Goal: Task Accomplishment & Management: Manage account settings

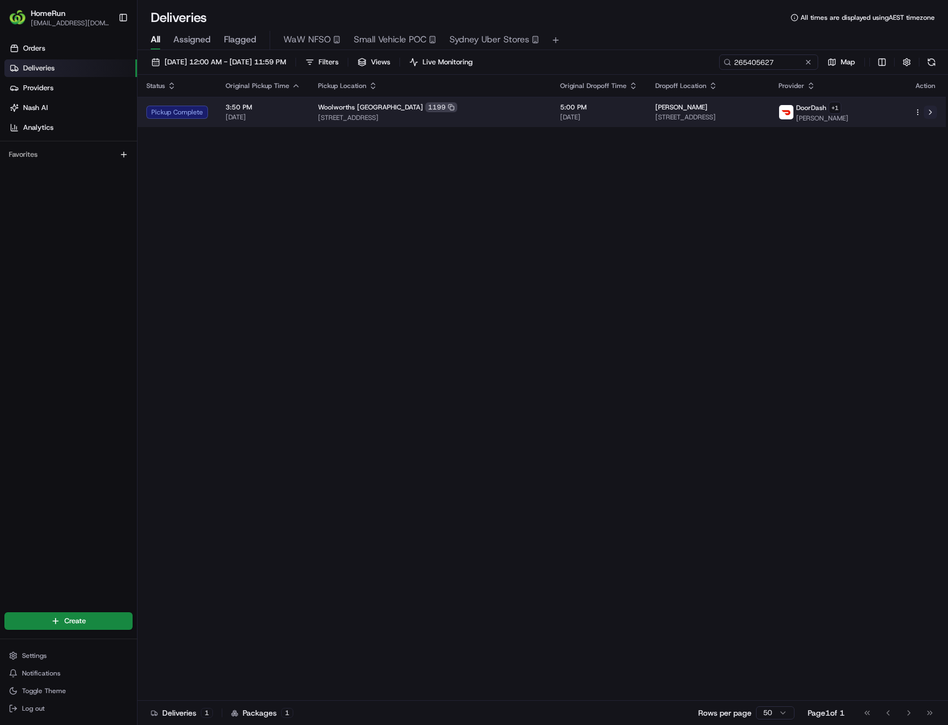
type input "265405627"
click at [930, 112] on button at bounding box center [929, 112] width 13 height 13
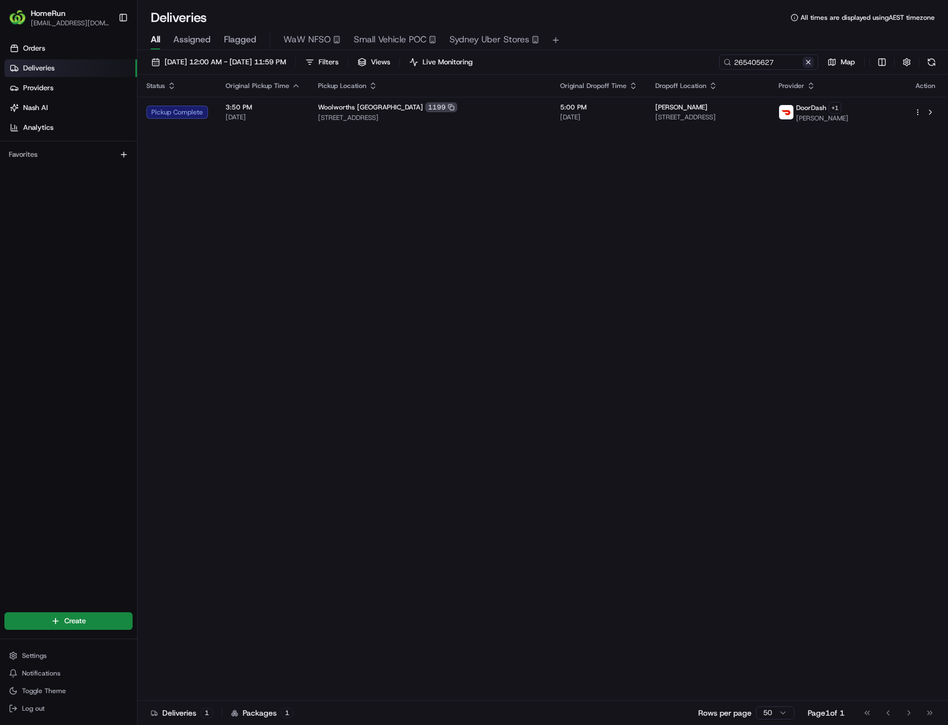
click at [805, 64] on button at bounding box center [807, 62] width 11 height 11
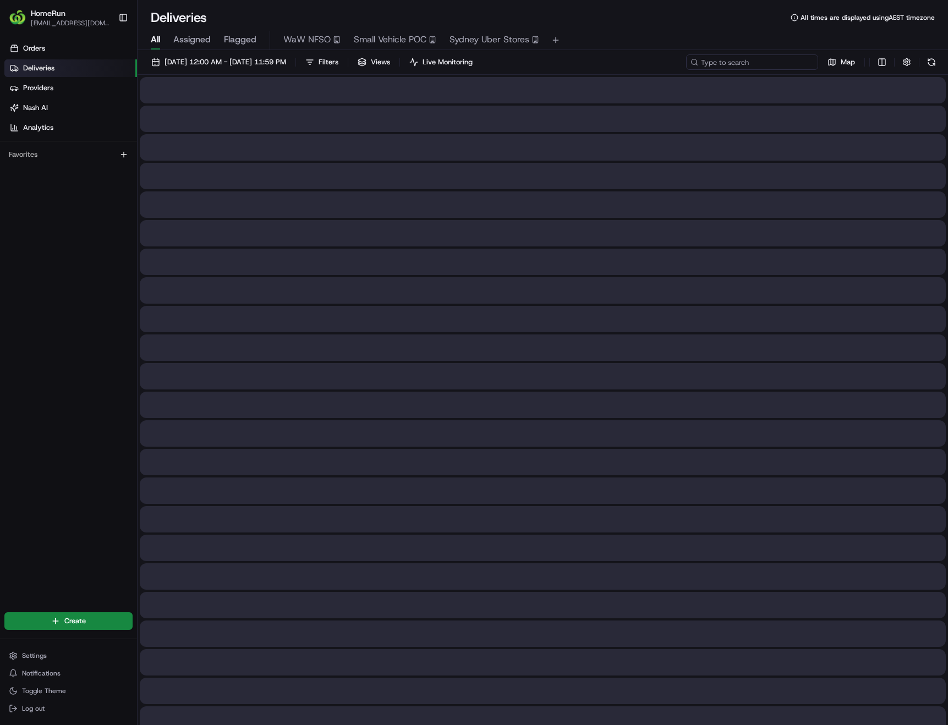
paste input "265433031"
click at [770, 62] on input at bounding box center [752, 61] width 132 height 15
type input "265433031"
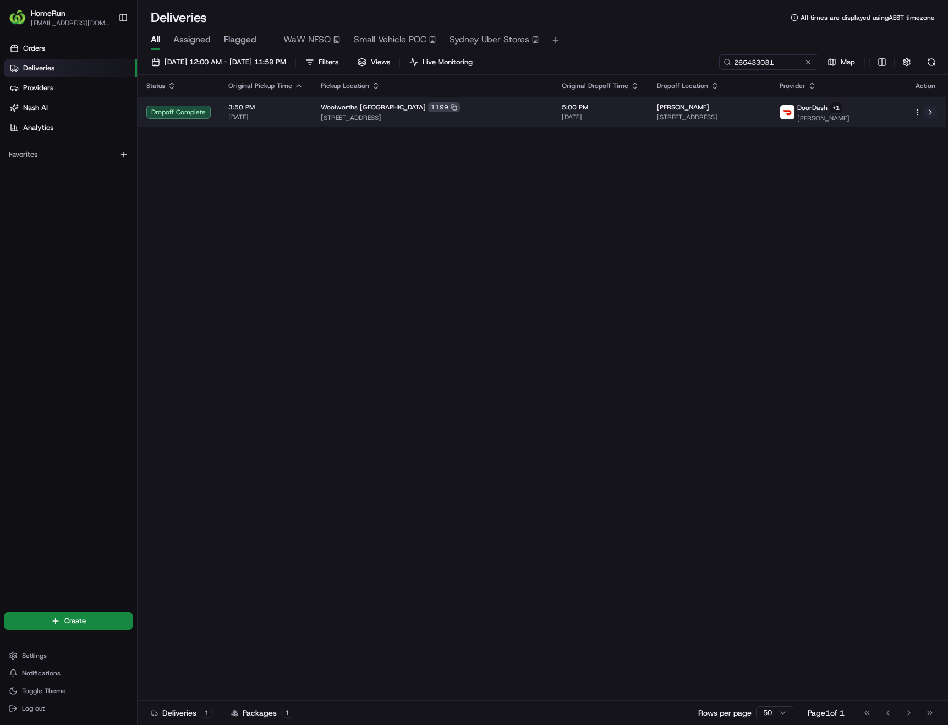
click at [933, 112] on button at bounding box center [929, 112] width 13 height 13
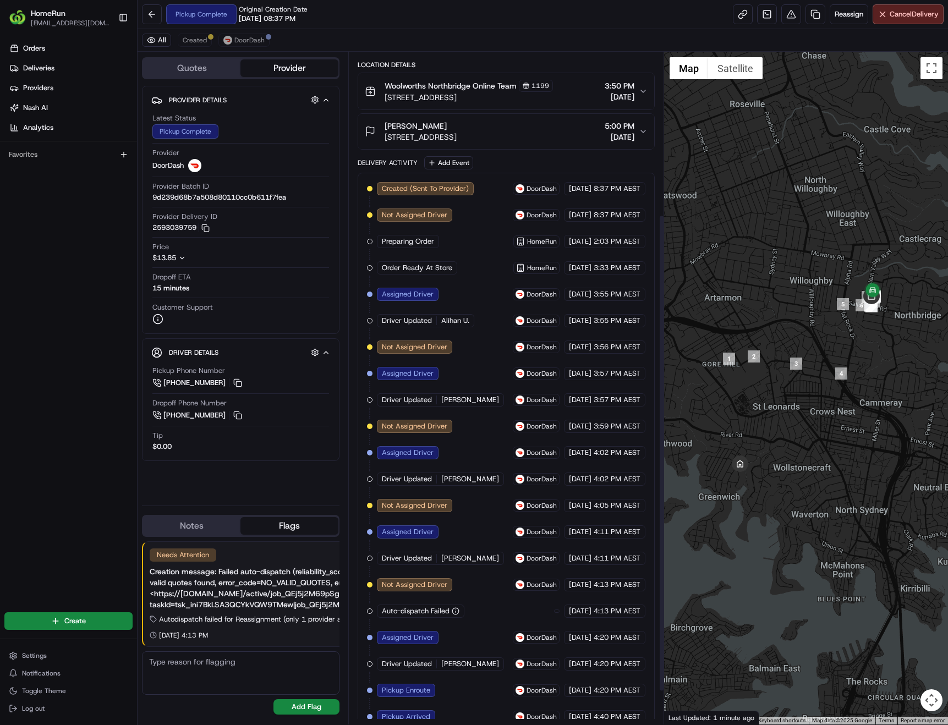
scroll to position [276, 0]
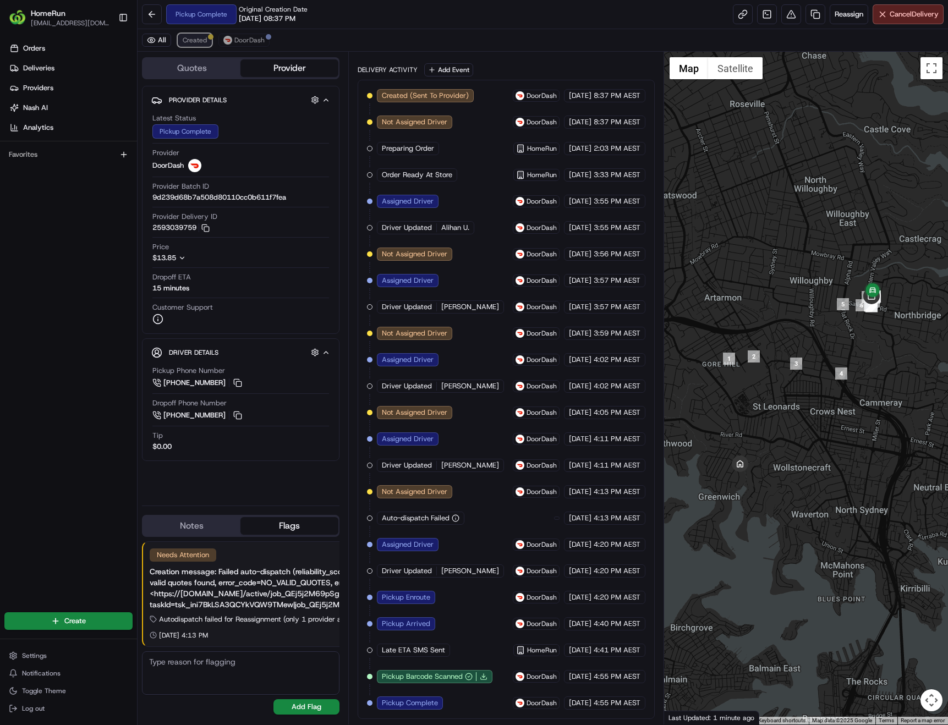
click at [193, 40] on span "Created" at bounding box center [195, 40] width 24 height 9
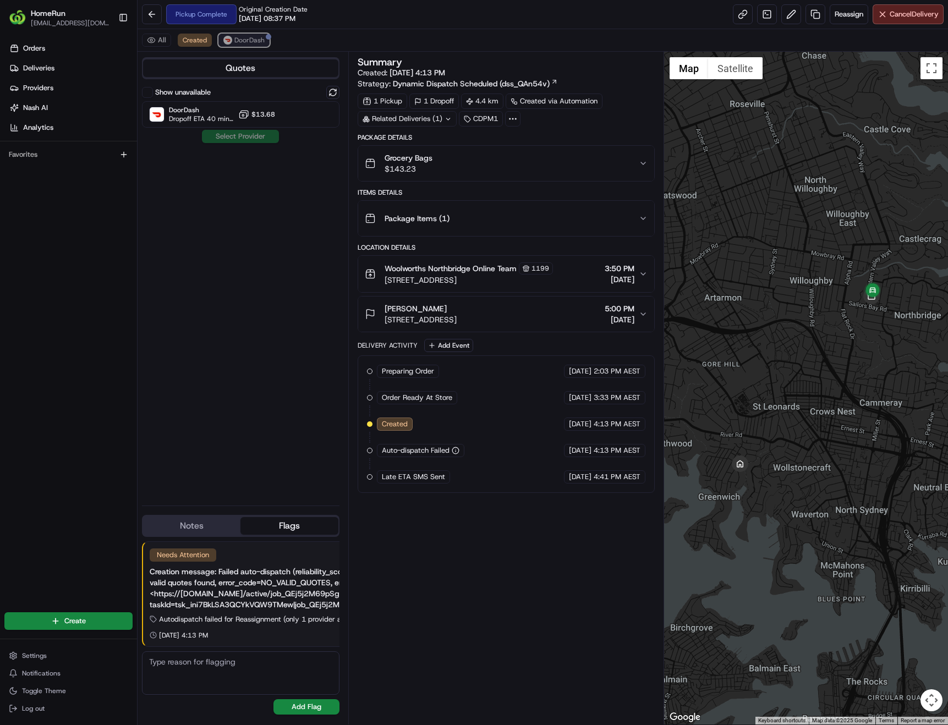
click at [252, 41] on span "DoorDash" at bounding box center [249, 40] width 30 height 9
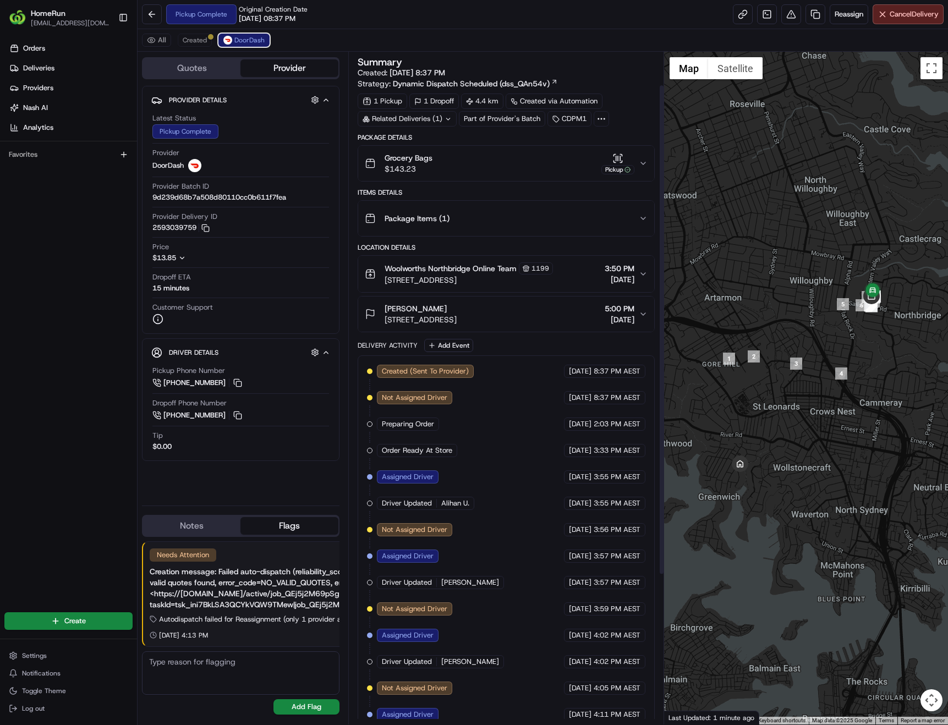
scroll to position [249, 0]
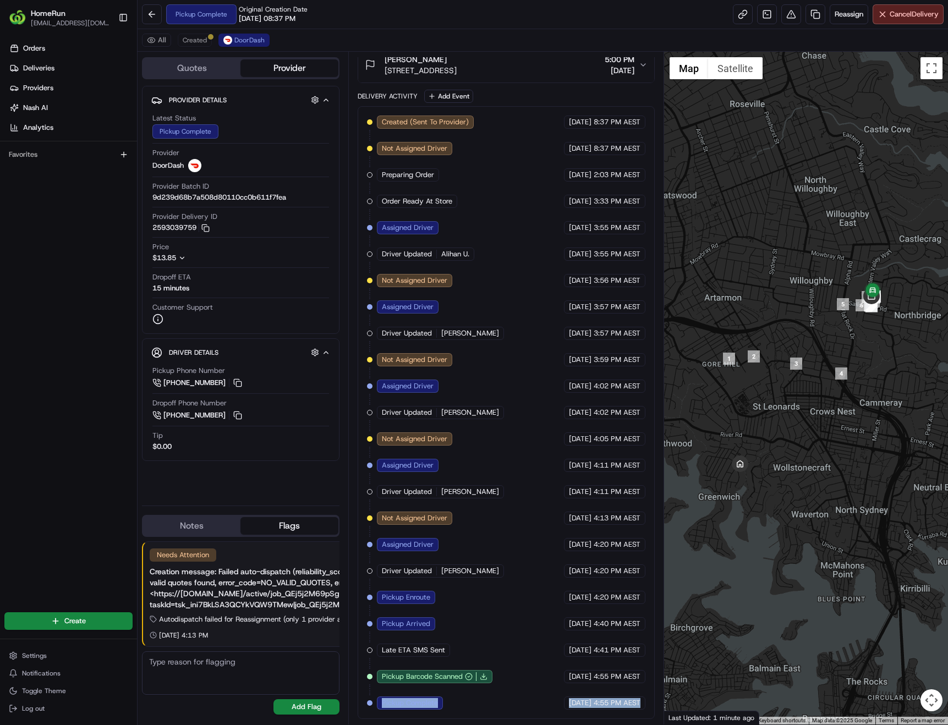
drag, startPoint x: 380, startPoint y: 703, endPoint x: 639, endPoint y: 706, distance: 259.6
click at [639, 706] on div "Created (Sent To Provider) DoorDash 18/08/2025 8:37 PM AEST Not Assigned Driver…" at bounding box center [506, 413] width 278 height 594
copy div "Pickup Complete DoorDash 19/08/2025 4:55 PM AEST"
click at [490, 707] on div "Created (Sent To Provider) DoorDash 18/08/2025 8:37 PM AEST Not Assigned Driver…" at bounding box center [506, 413] width 278 height 594
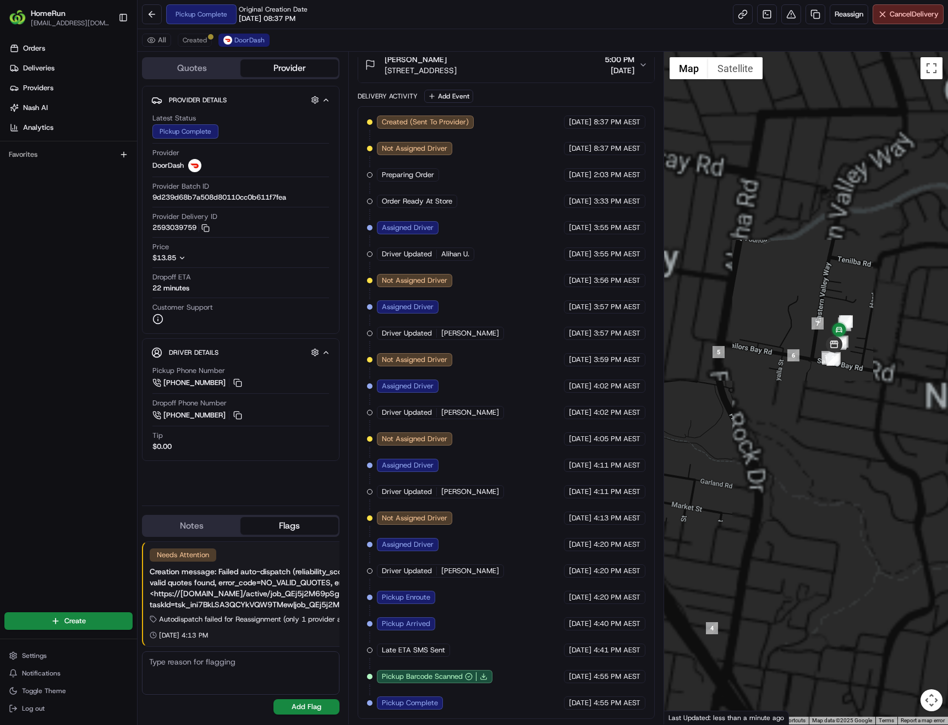
drag, startPoint x: 845, startPoint y: 319, endPoint x: 861, endPoint y: 394, distance: 76.4
click at [861, 394] on div at bounding box center [806, 388] width 284 height 673
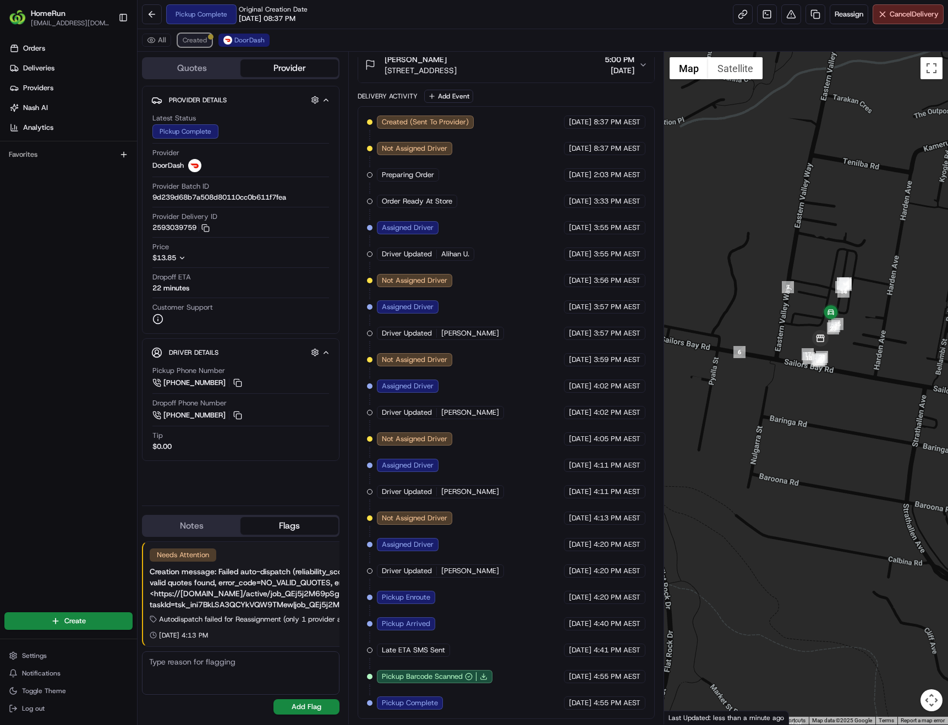
click at [197, 42] on span "Created" at bounding box center [195, 40] width 24 height 9
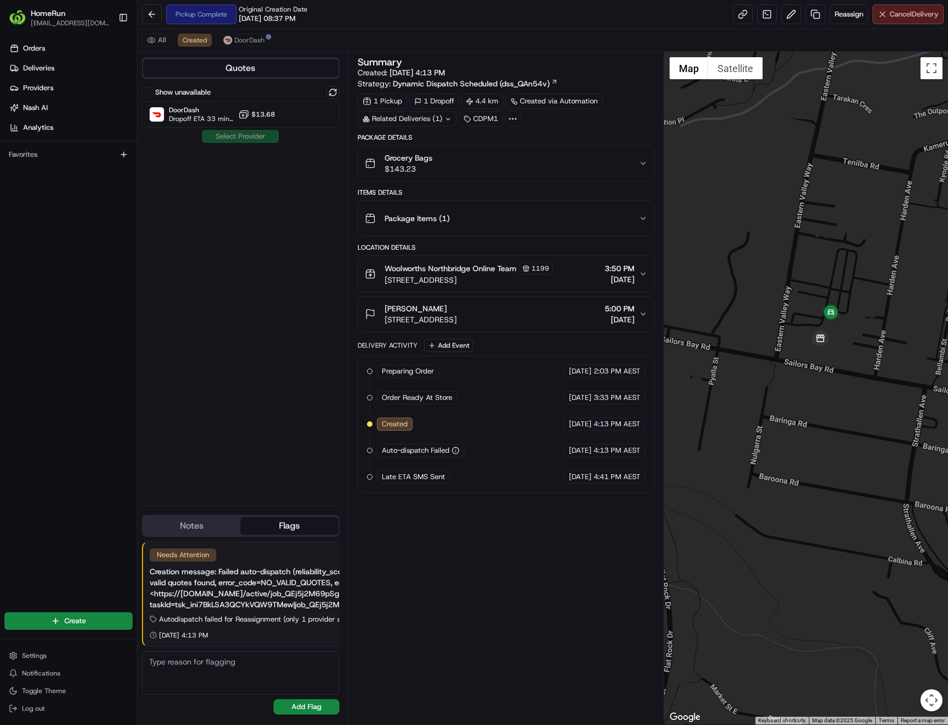
click at [912, 17] on span "Cancel Delivery" at bounding box center [913, 14] width 49 height 10
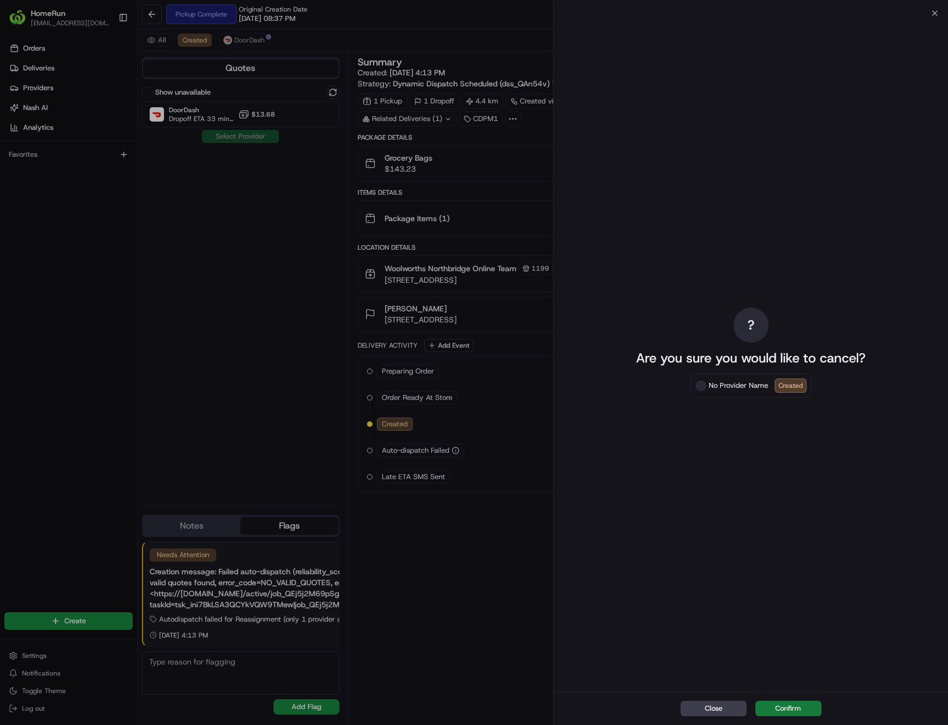
click at [791, 713] on button "Confirm" at bounding box center [788, 708] width 66 height 15
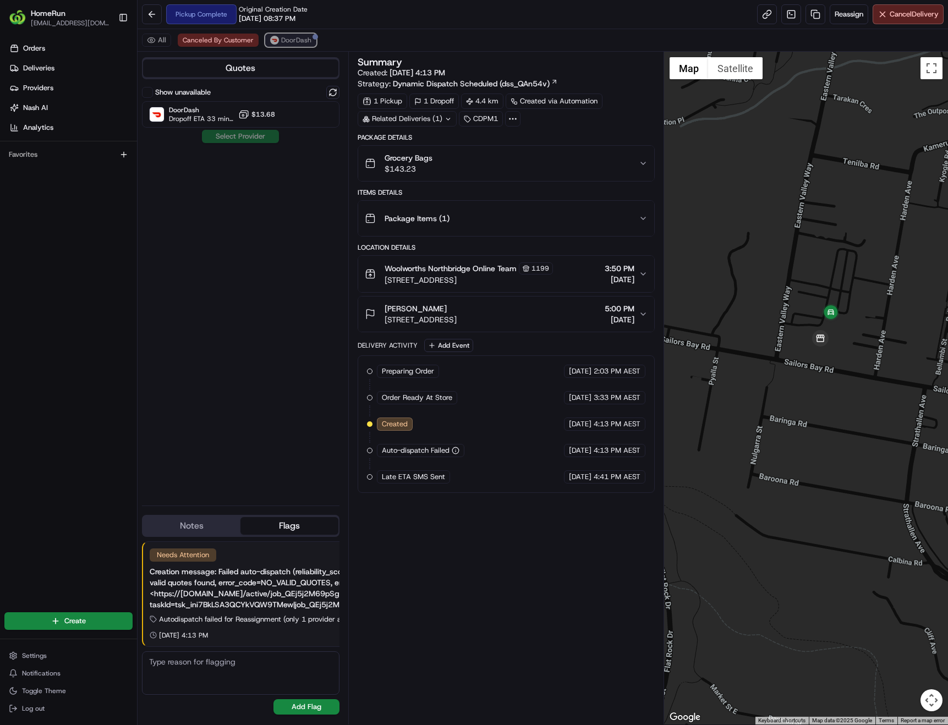
click at [287, 42] on span "DoorDash" at bounding box center [296, 40] width 30 height 9
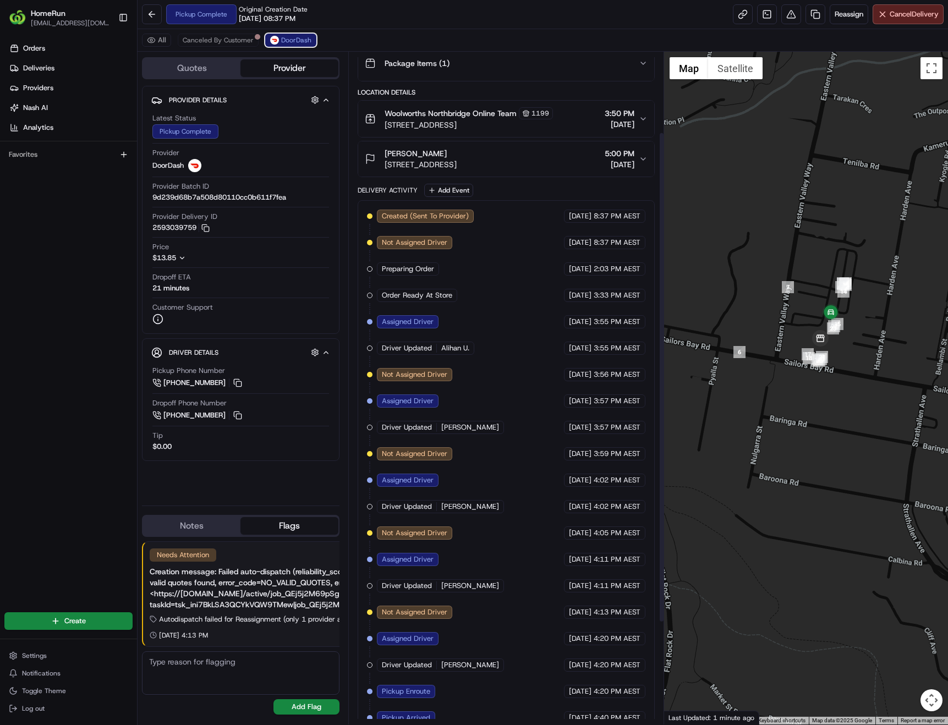
scroll to position [249, 0]
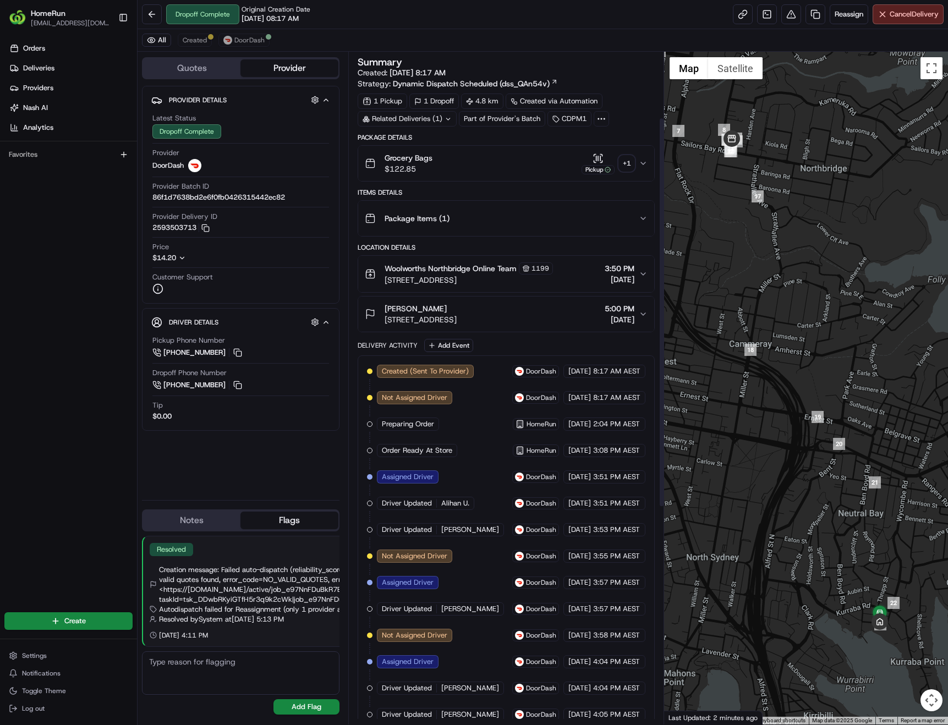
scroll to position [487, 0]
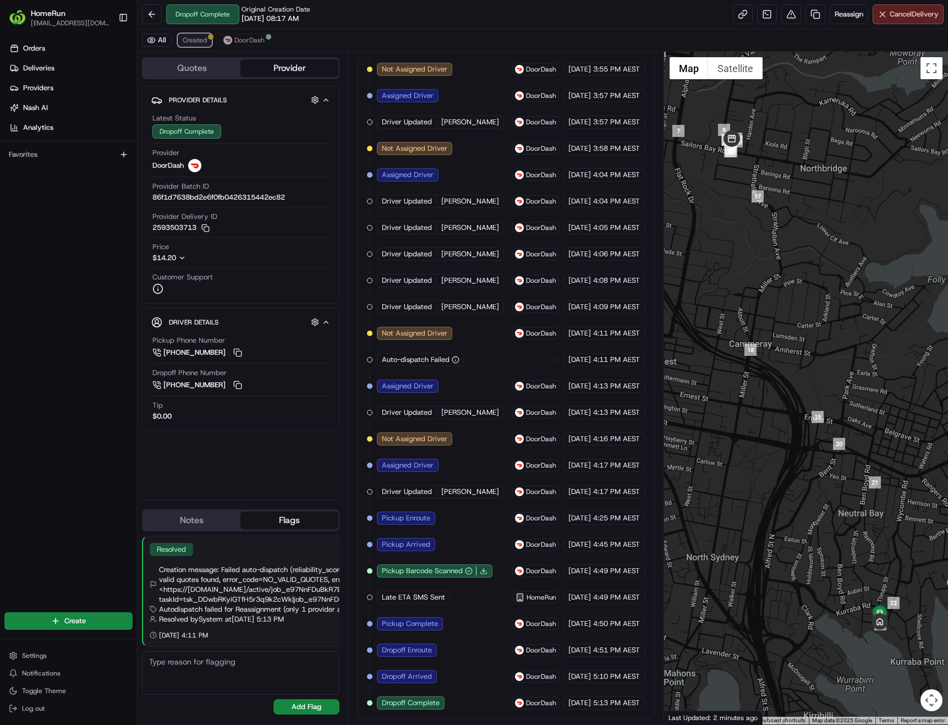
click at [197, 45] on button "Created" at bounding box center [195, 40] width 34 height 13
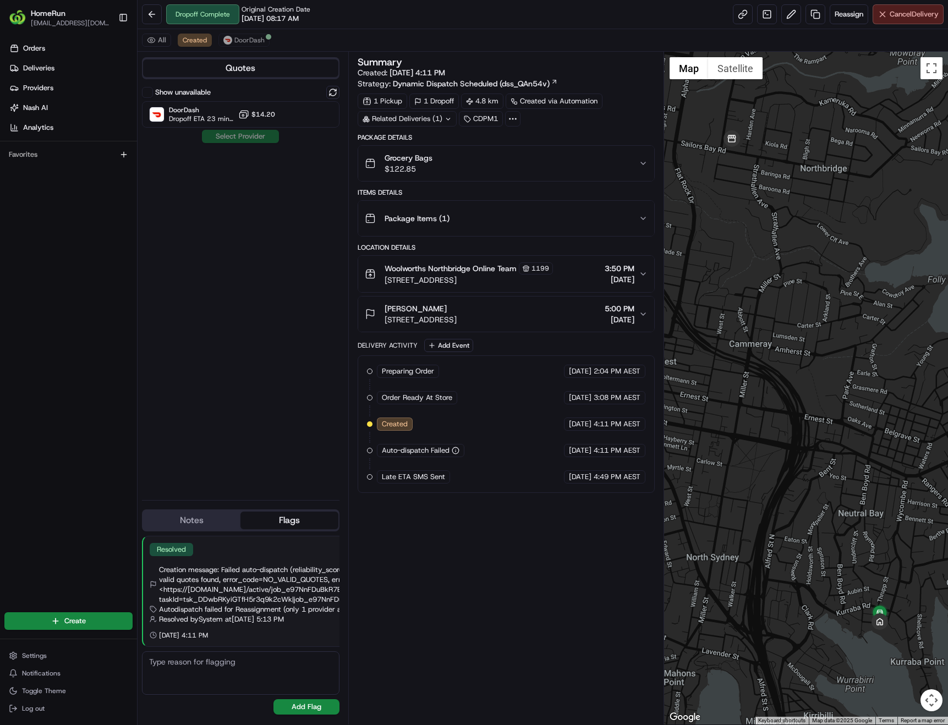
click at [903, 20] on button "Cancel Delivery" at bounding box center [907, 14] width 71 height 20
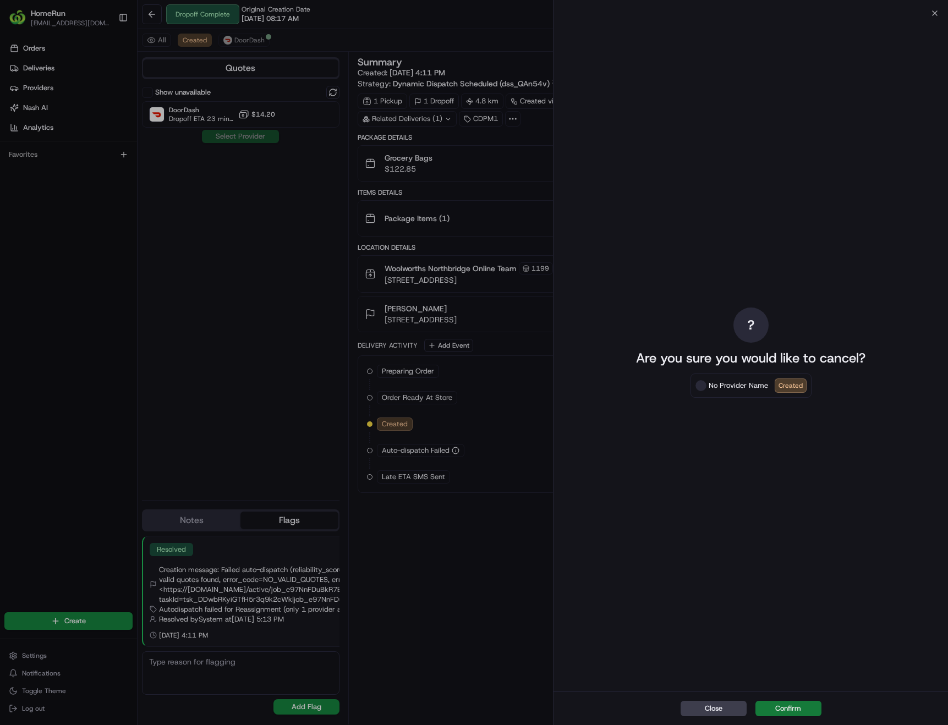
click at [804, 711] on button "Confirm" at bounding box center [788, 708] width 66 height 15
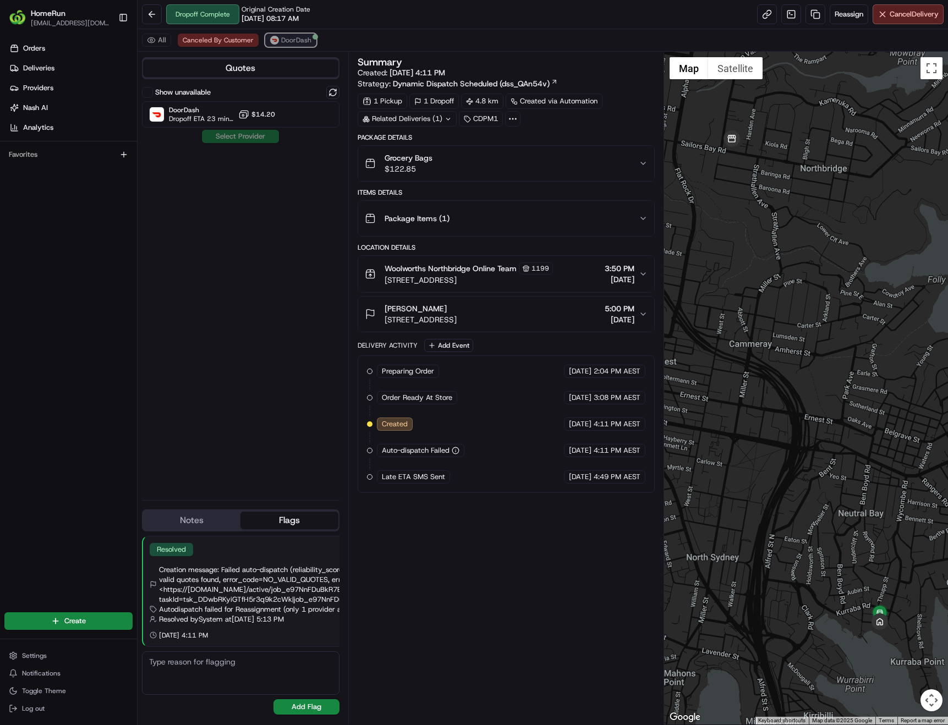
click at [275, 41] on img at bounding box center [274, 40] width 9 height 9
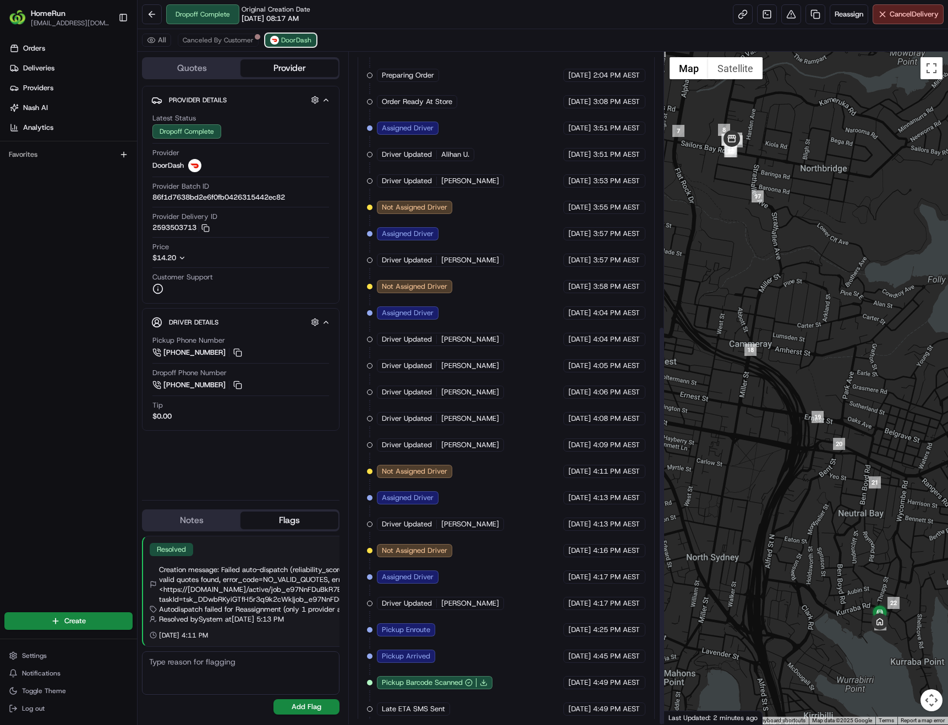
scroll to position [460, 0]
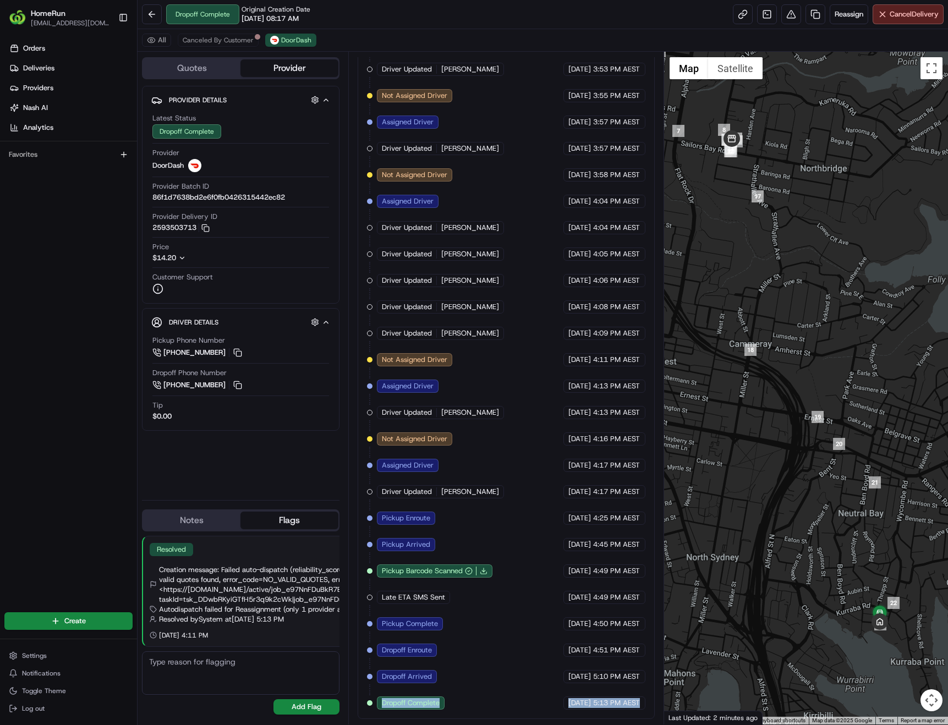
drag, startPoint x: 643, startPoint y: 703, endPoint x: 382, endPoint y: 703, distance: 260.7
click at [382, 703] on div "Created (Sent To Provider) DoorDash 19/08/2025 8:17 AM AEST Not Assigned Driver…" at bounding box center [506, 306] width 278 height 805
copy div "Dropoff Complete DoorDash 19/08/2025 5:13 PM AEST"
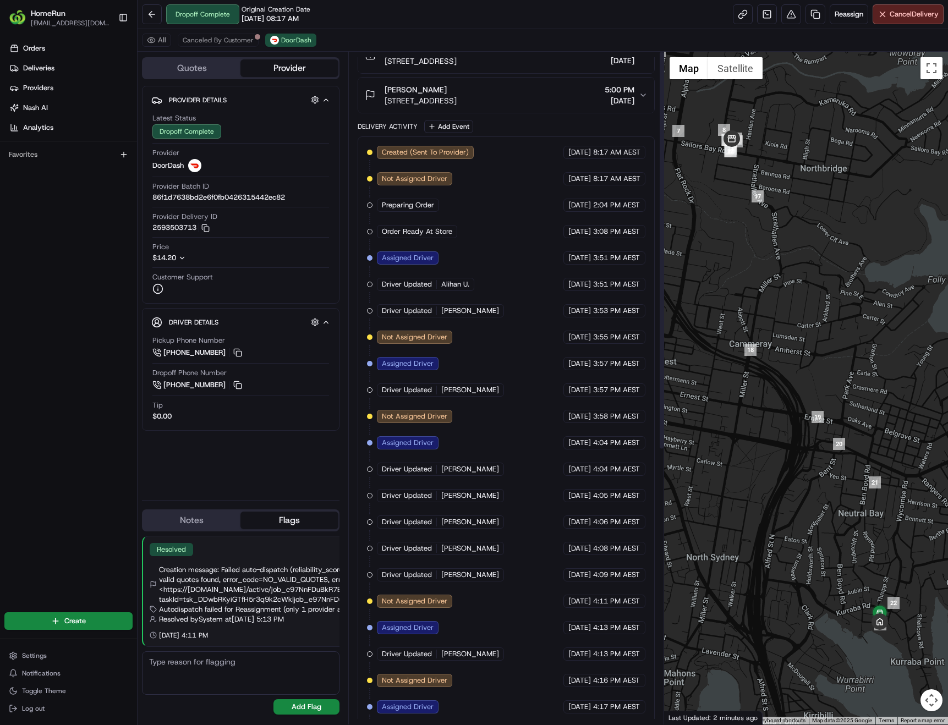
scroll to position [0, 0]
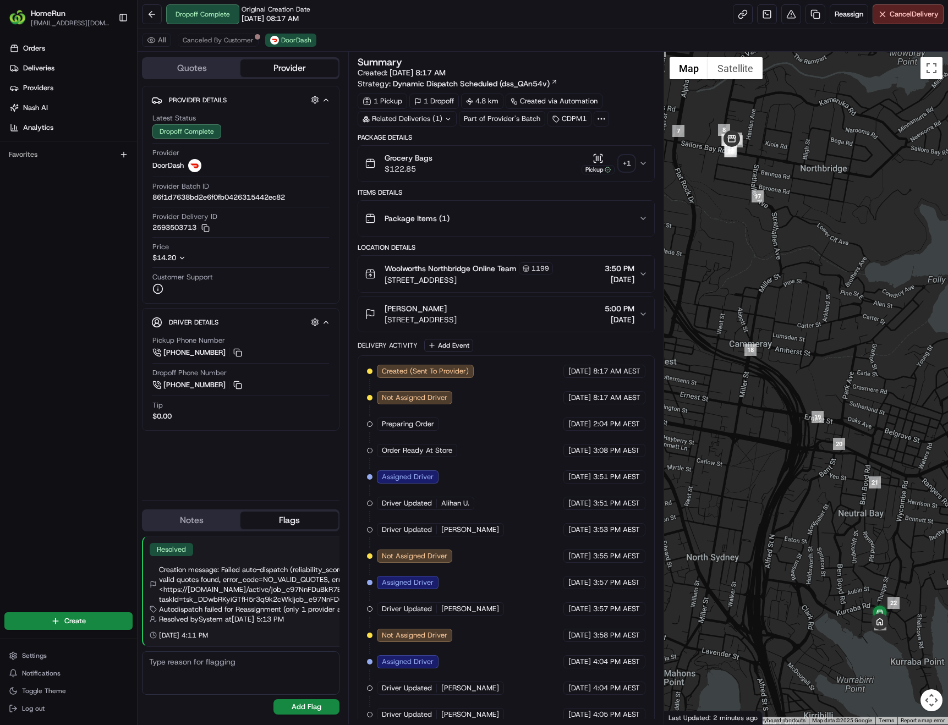
click at [630, 169] on div "+ 1" at bounding box center [626, 163] width 15 height 15
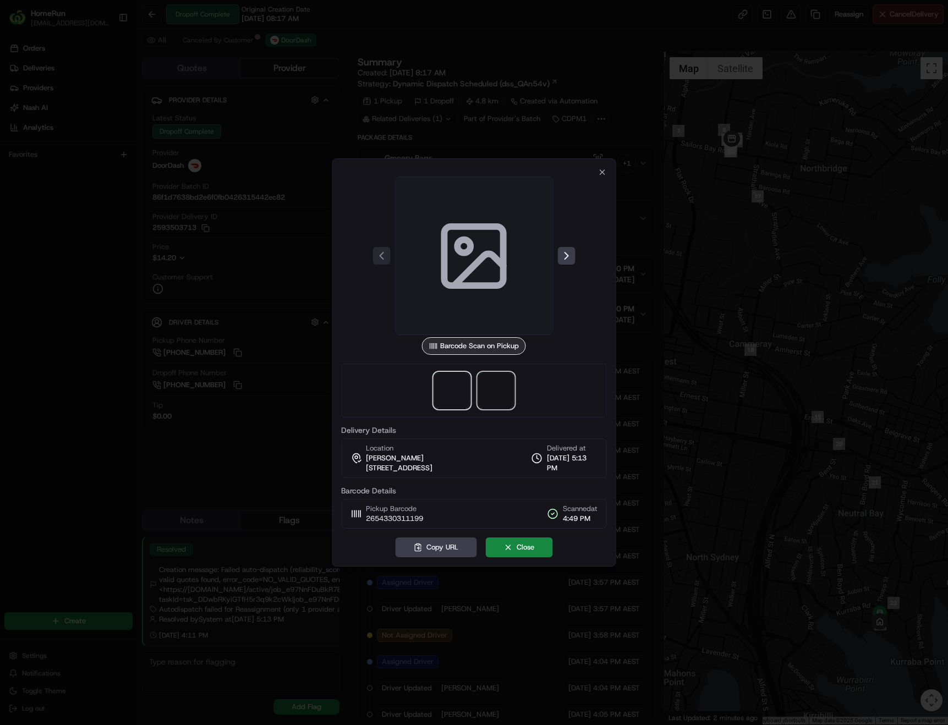
click at [507, 386] on span at bounding box center [495, 390] width 35 height 35
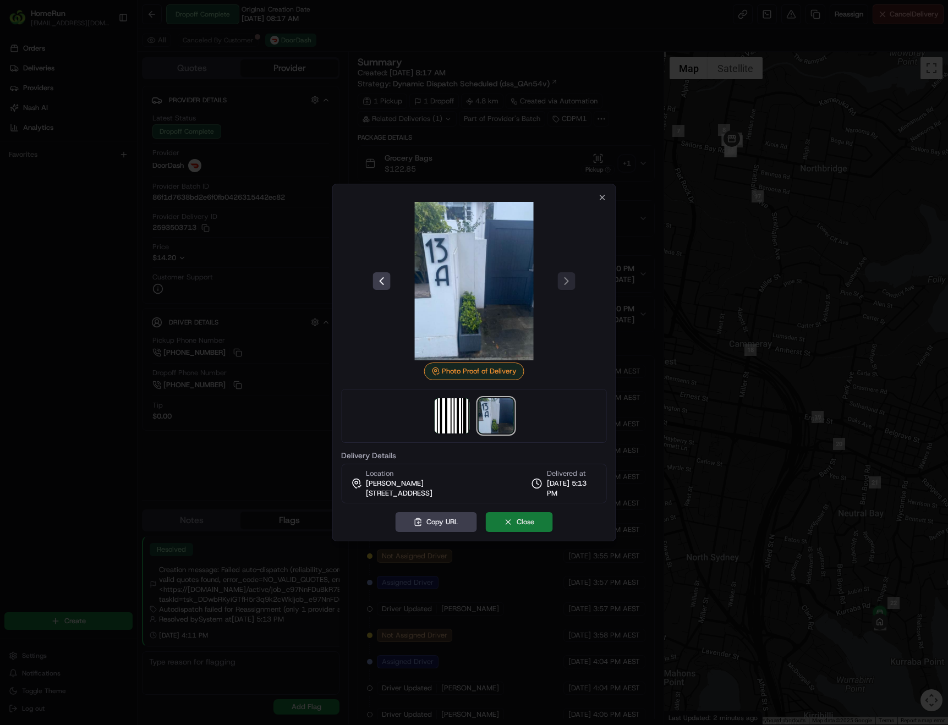
click at [525, 532] on button "Close" at bounding box center [518, 522] width 67 height 20
